Goal: Navigation & Orientation: Find specific page/section

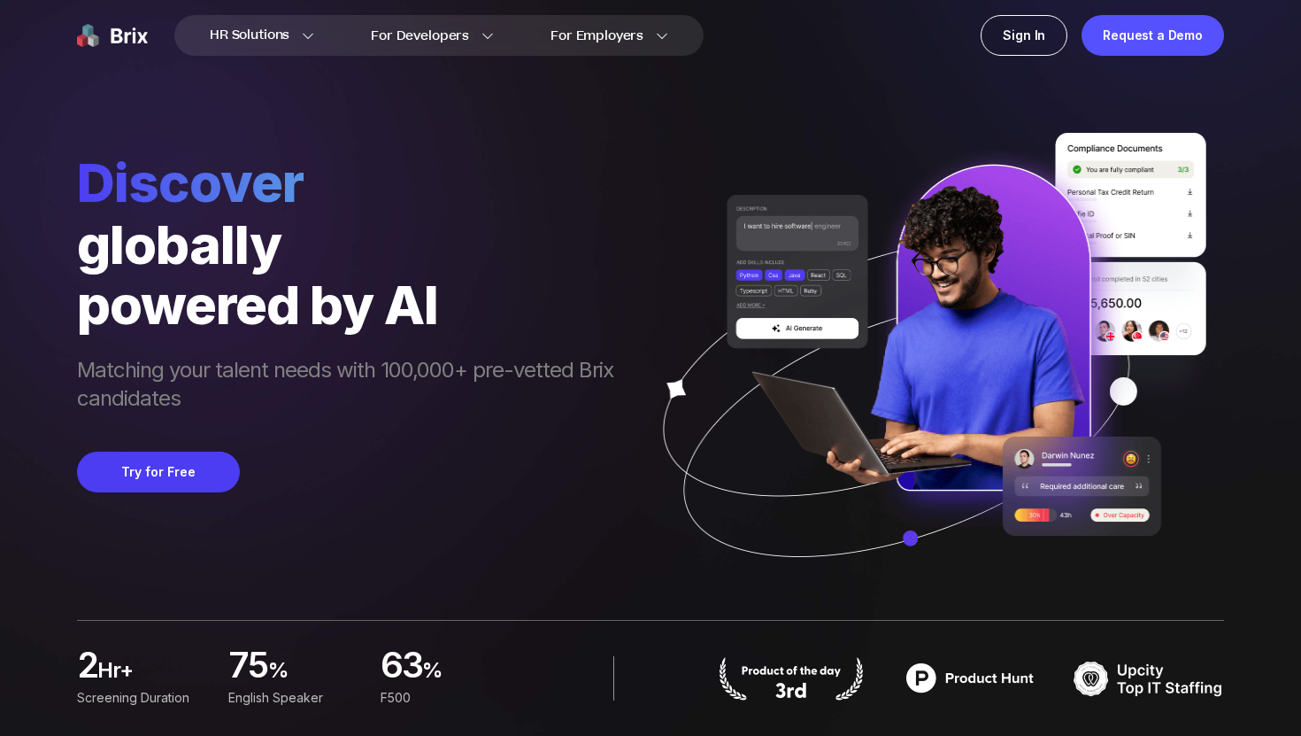
click at [93, 31] on img at bounding box center [112, 35] width 71 height 41
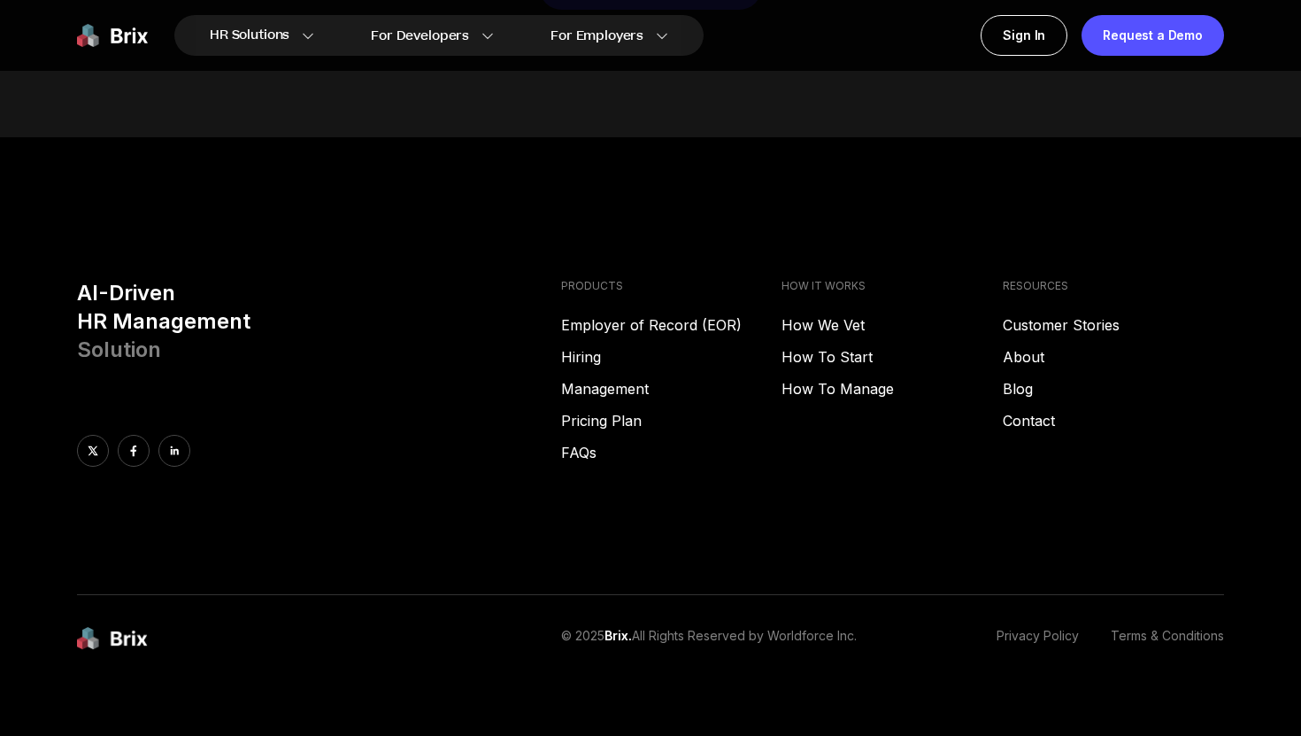
scroll to position [9045, 0]
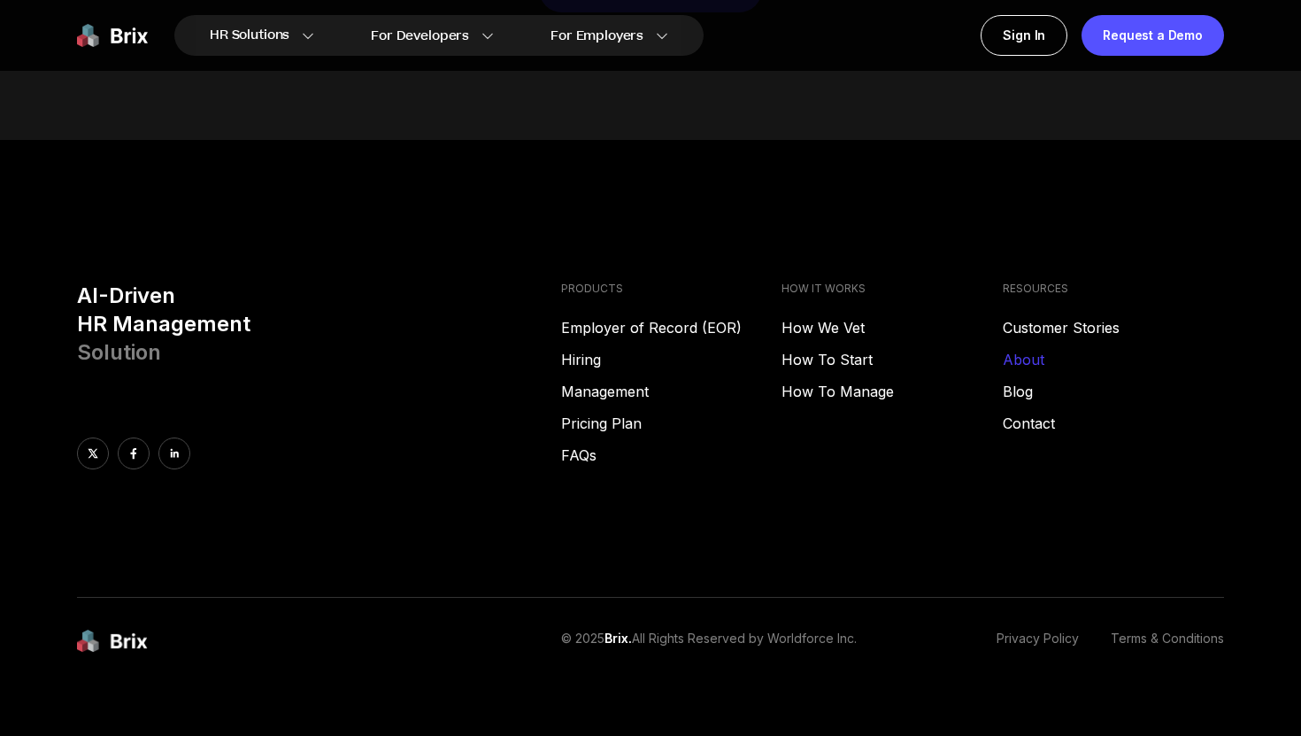
click at [1029, 349] on link "About" at bounding box center [1113, 359] width 221 height 21
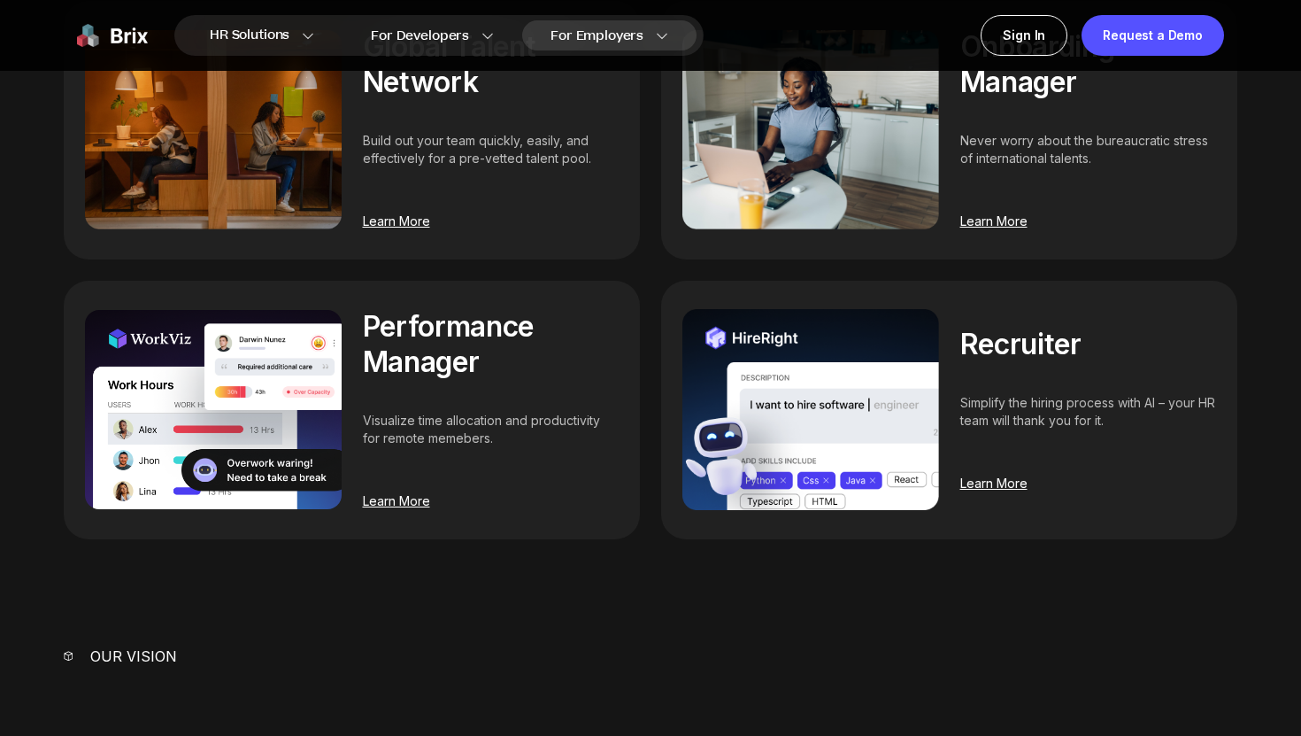
scroll to position [1339, 0]
